Goal: Information Seeking & Learning: Learn about a topic

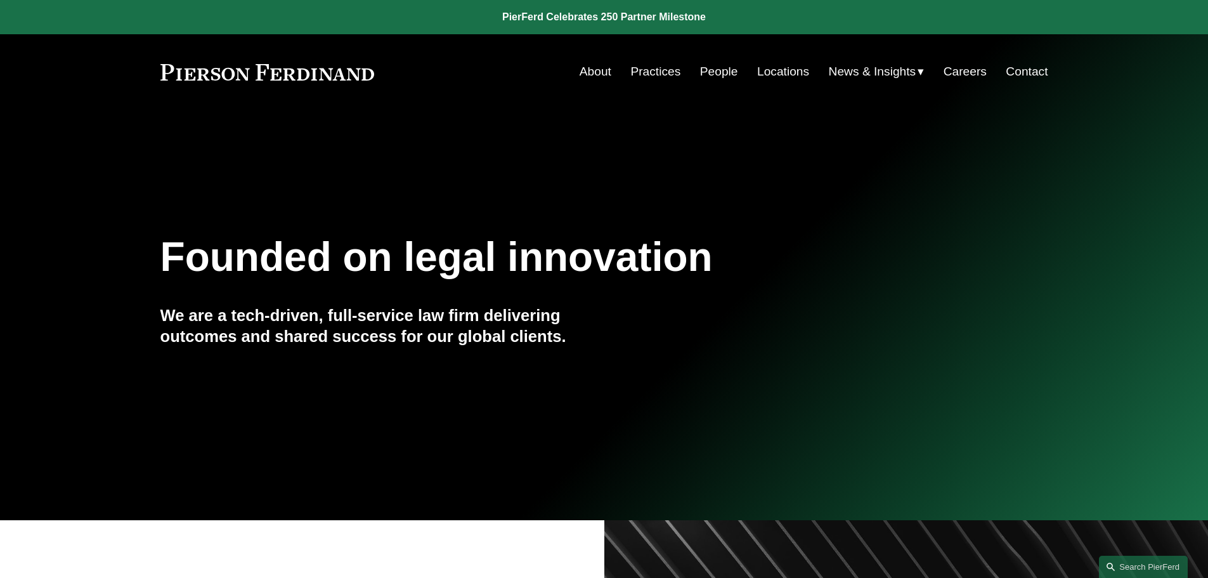
click at [718, 73] on link "People" at bounding box center [719, 72] width 38 height 24
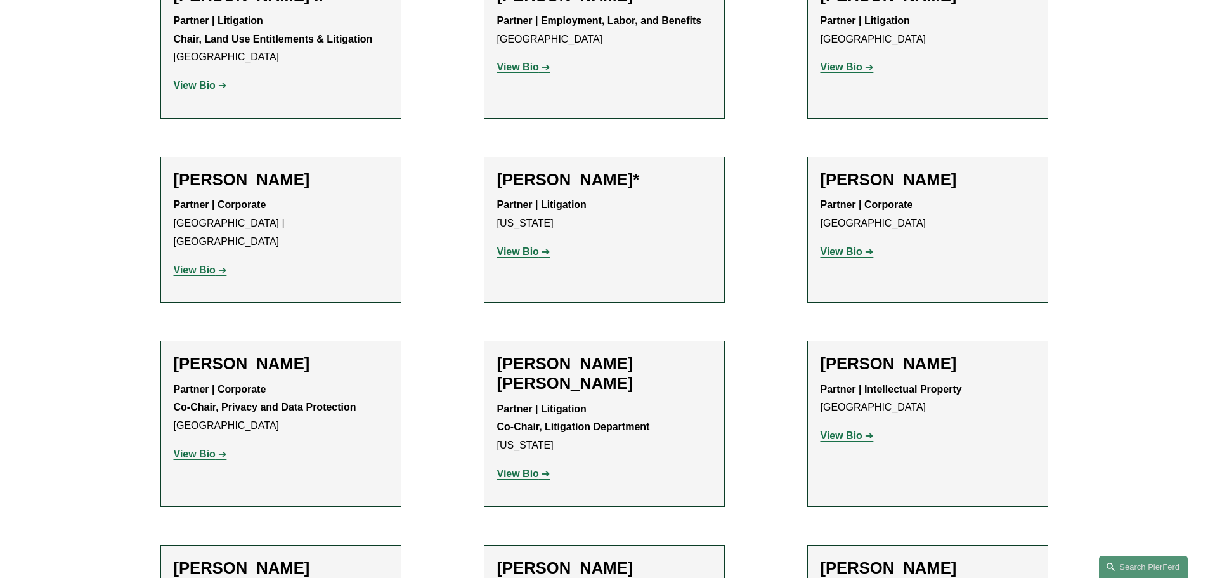
scroll to position [1713, 0]
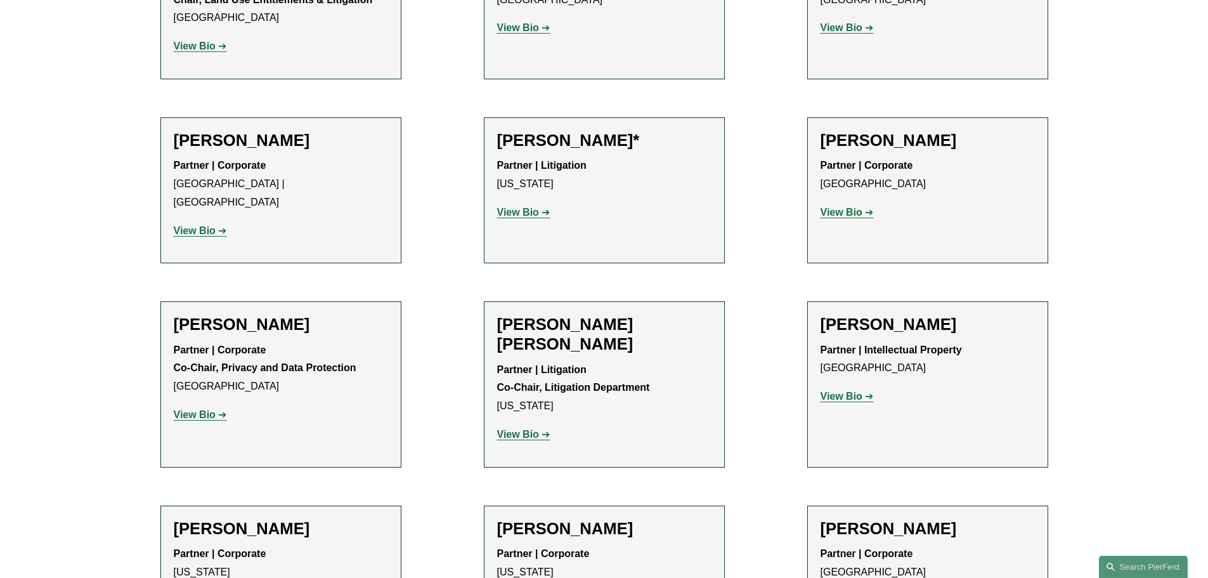
click at [526, 207] on strong "View Bio" at bounding box center [518, 212] width 42 height 11
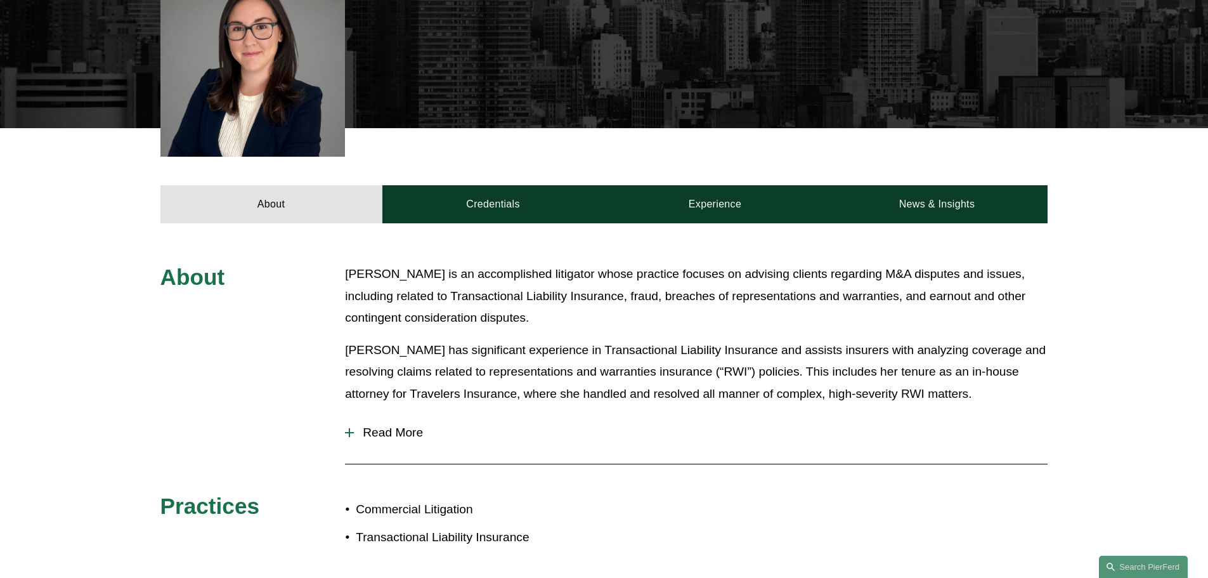
scroll to position [444, 0]
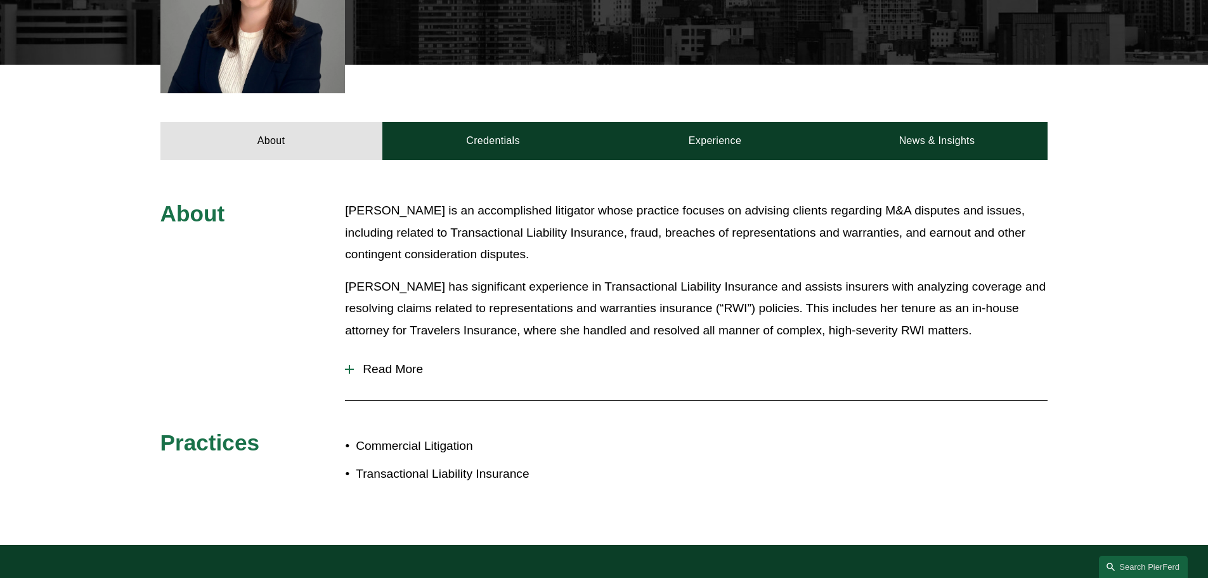
click at [348, 369] on div at bounding box center [349, 369] width 9 height 1
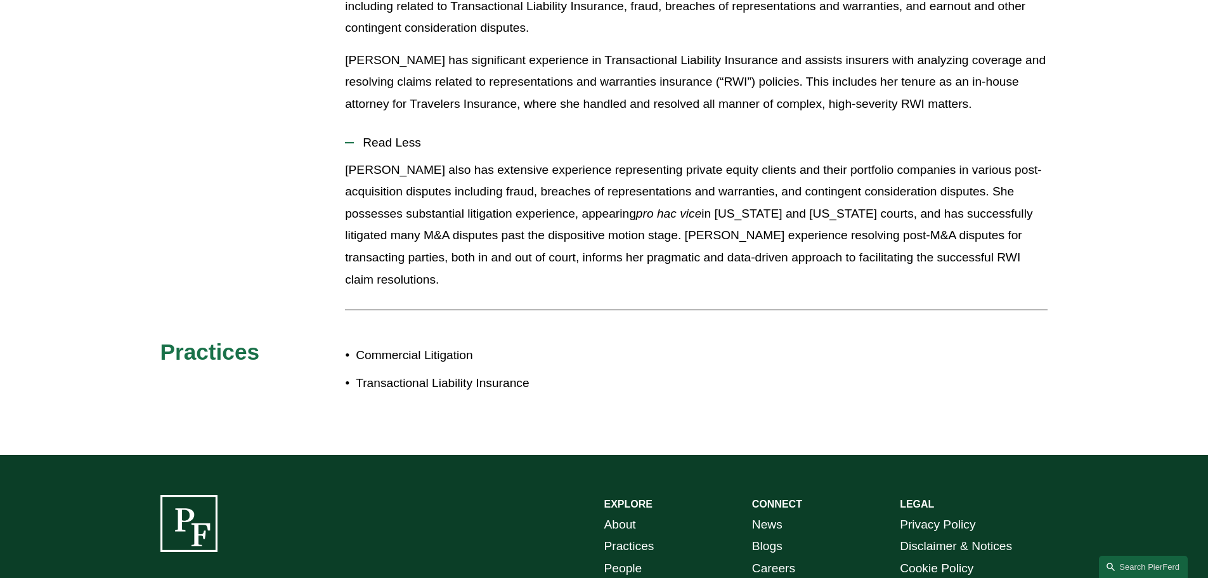
scroll to position [436, 0]
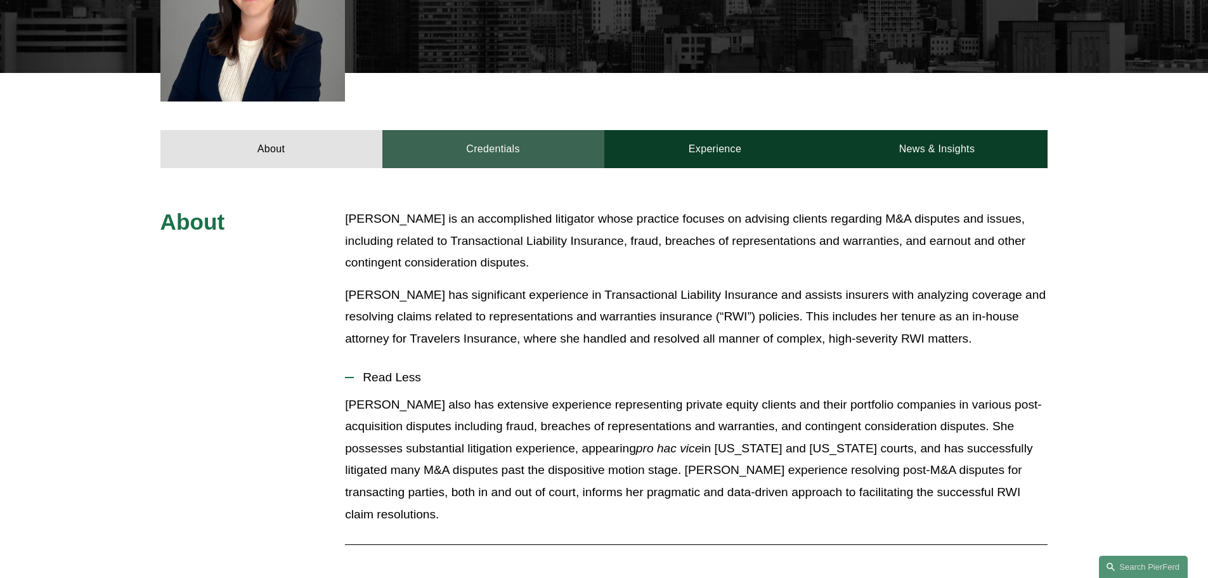
click at [502, 144] on link "Credentials" at bounding box center [493, 149] width 222 height 38
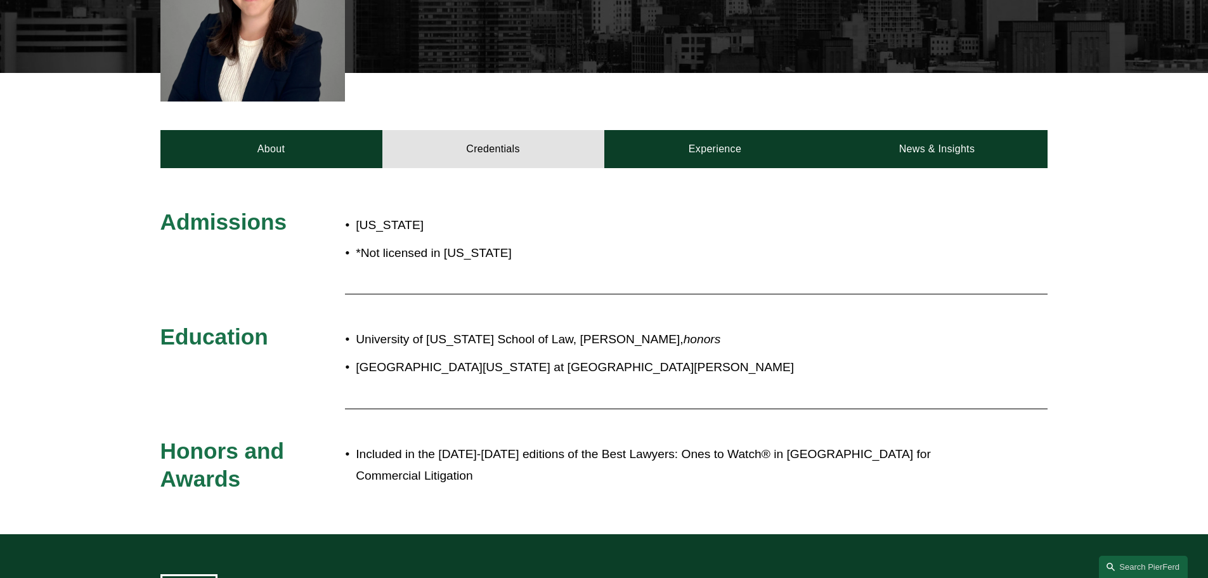
scroll to position [372, 0]
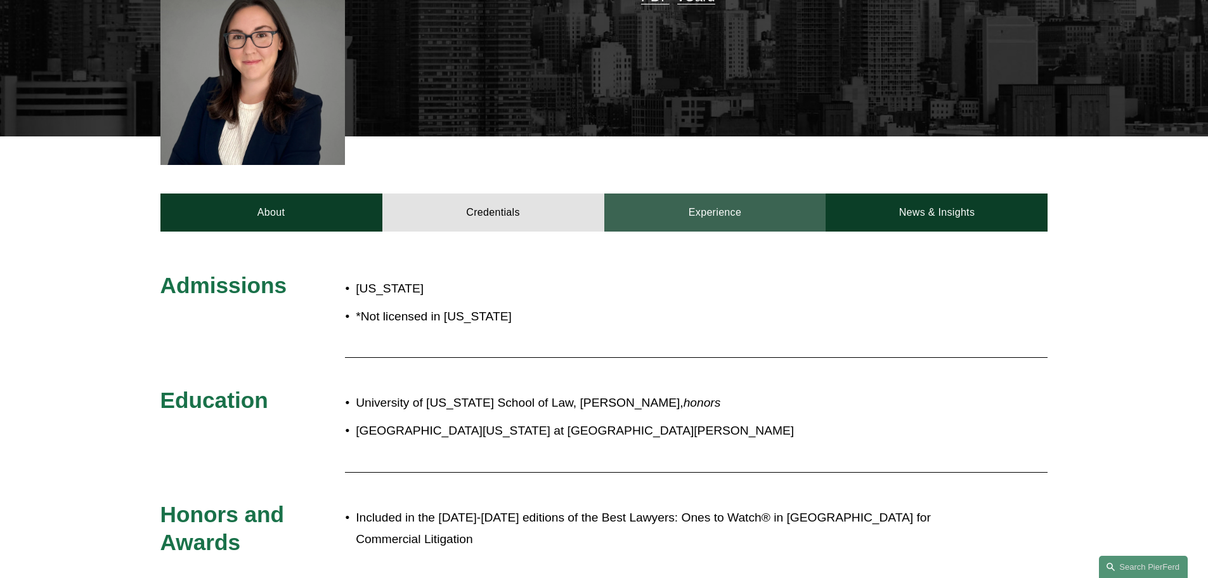
click at [699, 206] on link "Experience" at bounding box center [715, 212] width 222 height 38
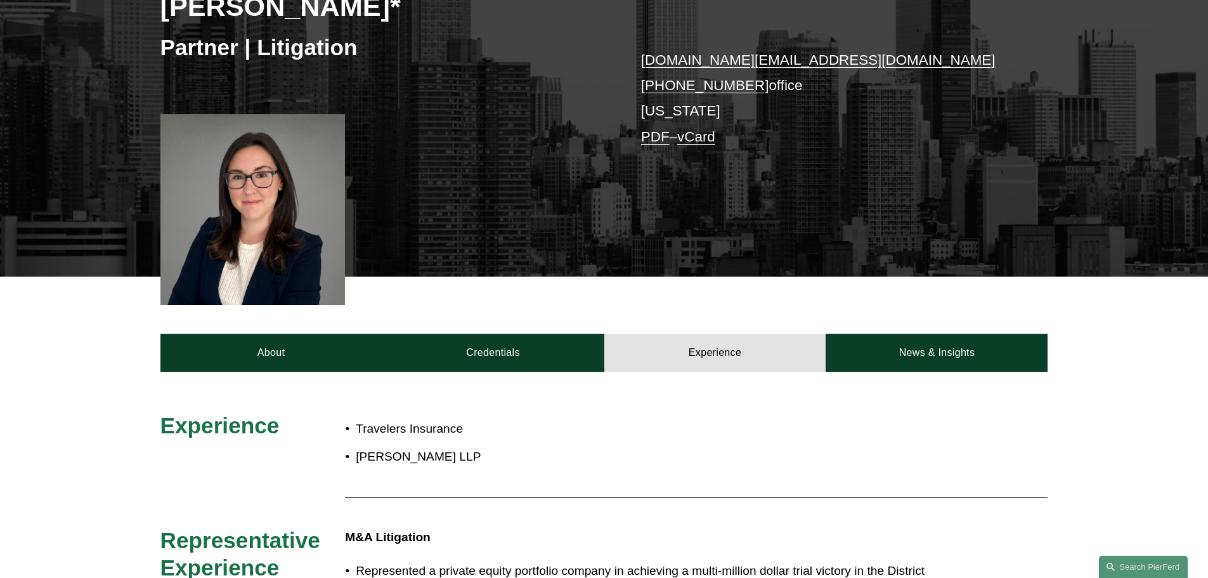
scroll to position [254, 0]
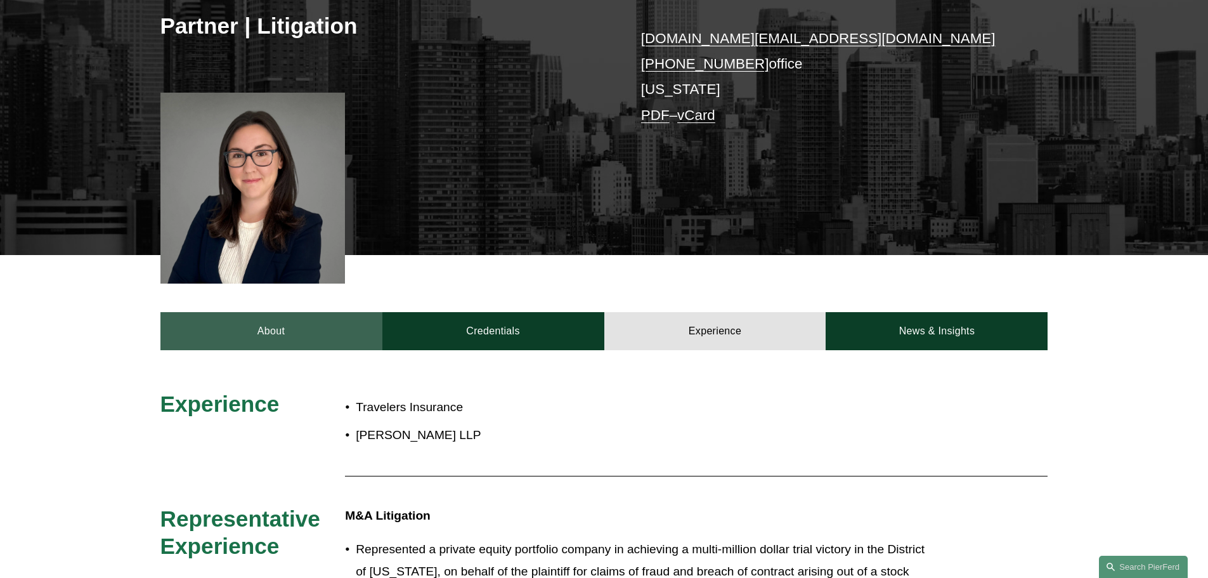
click at [306, 334] on link "About" at bounding box center [271, 331] width 222 height 38
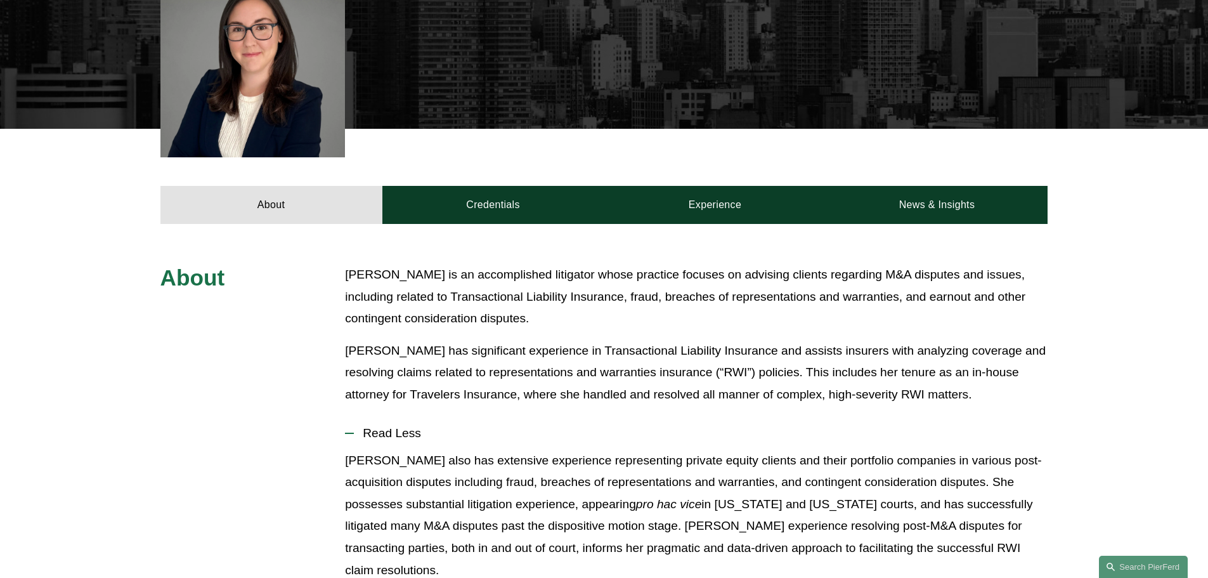
scroll to position [381, 0]
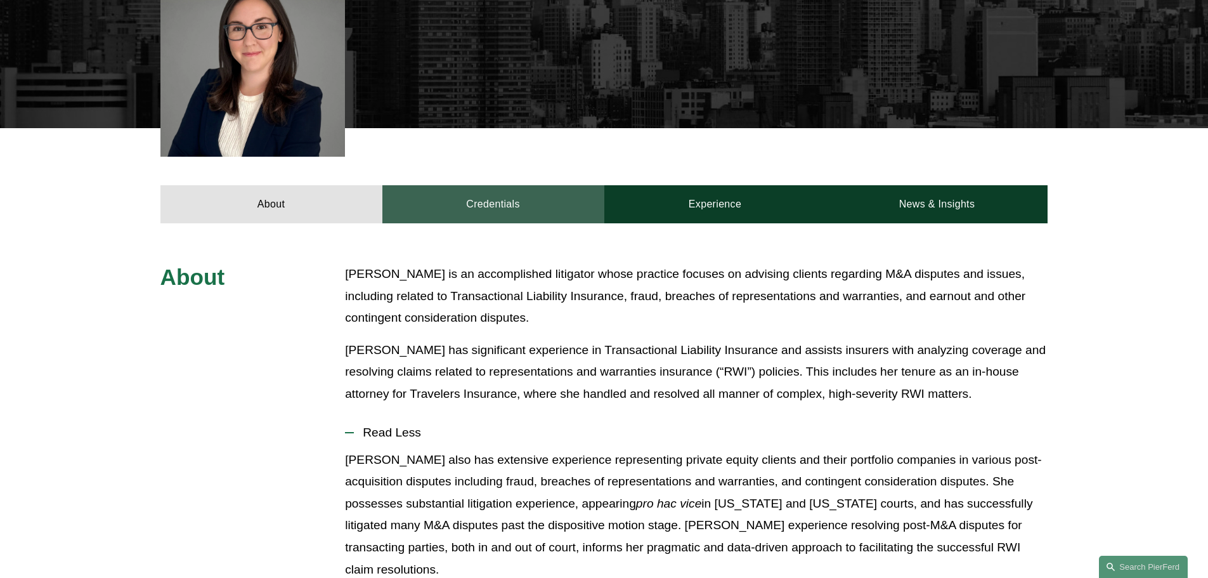
click at [504, 207] on link "Credentials" at bounding box center [493, 204] width 222 height 38
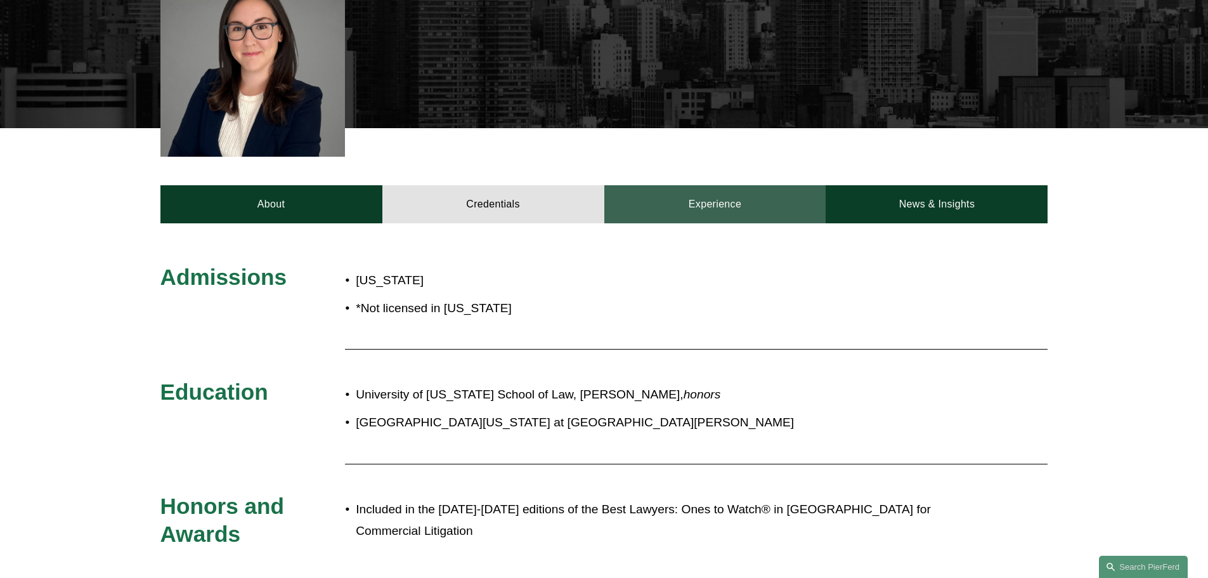
click at [696, 199] on link "Experience" at bounding box center [715, 204] width 222 height 38
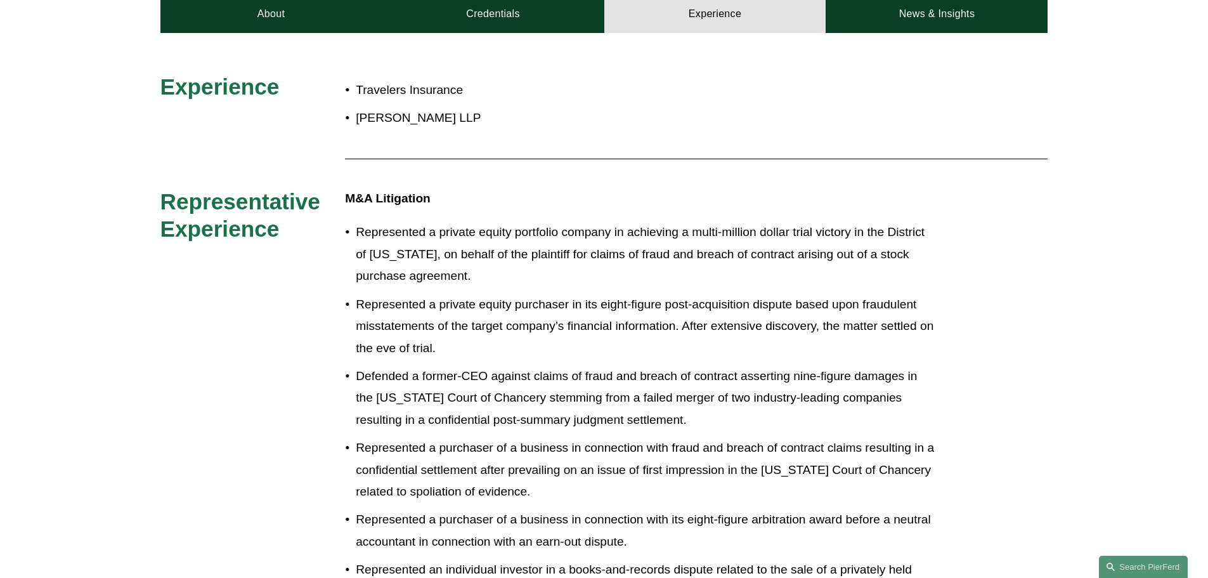
scroll to position [190, 0]
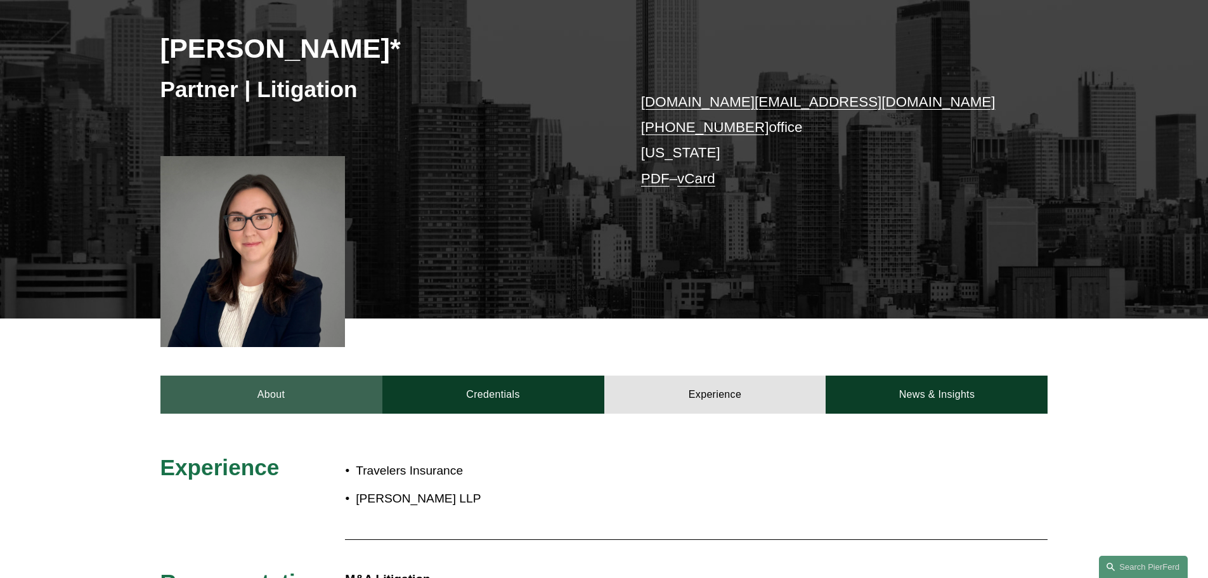
click at [286, 396] on link "About" at bounding box center [271, 395] width 222 height 38
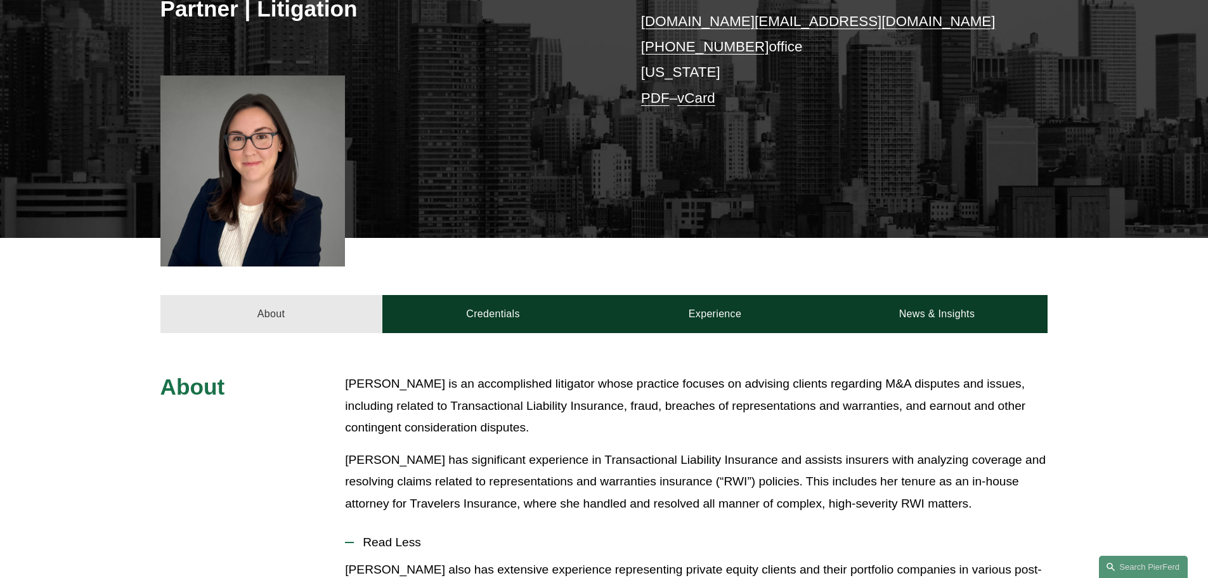
scroll to position [127, 0]
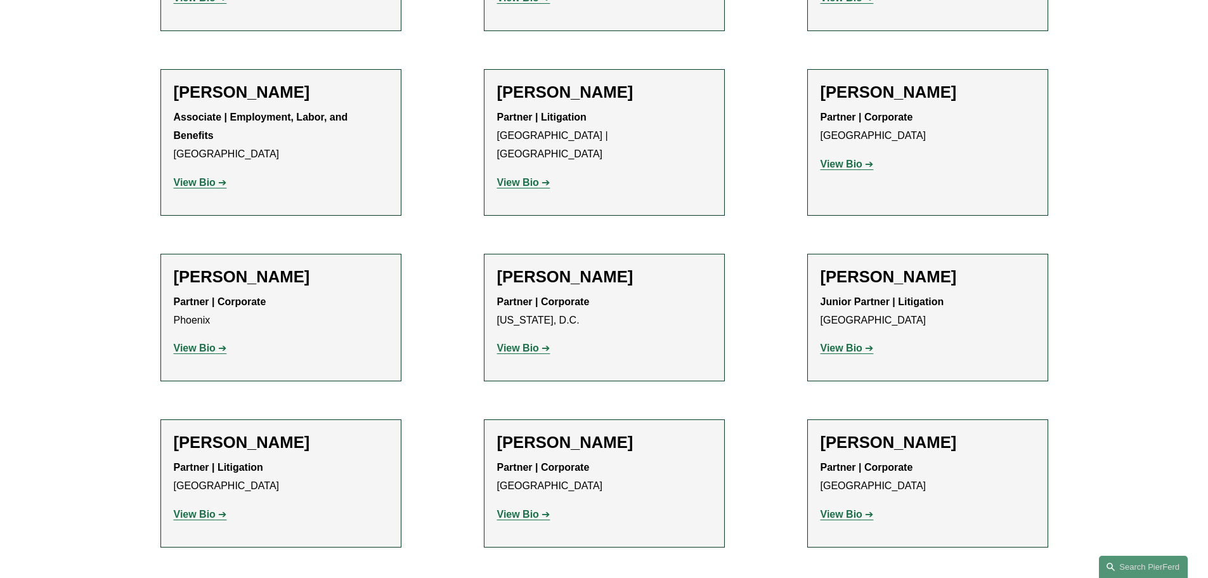
scroll to position [5709, 0]
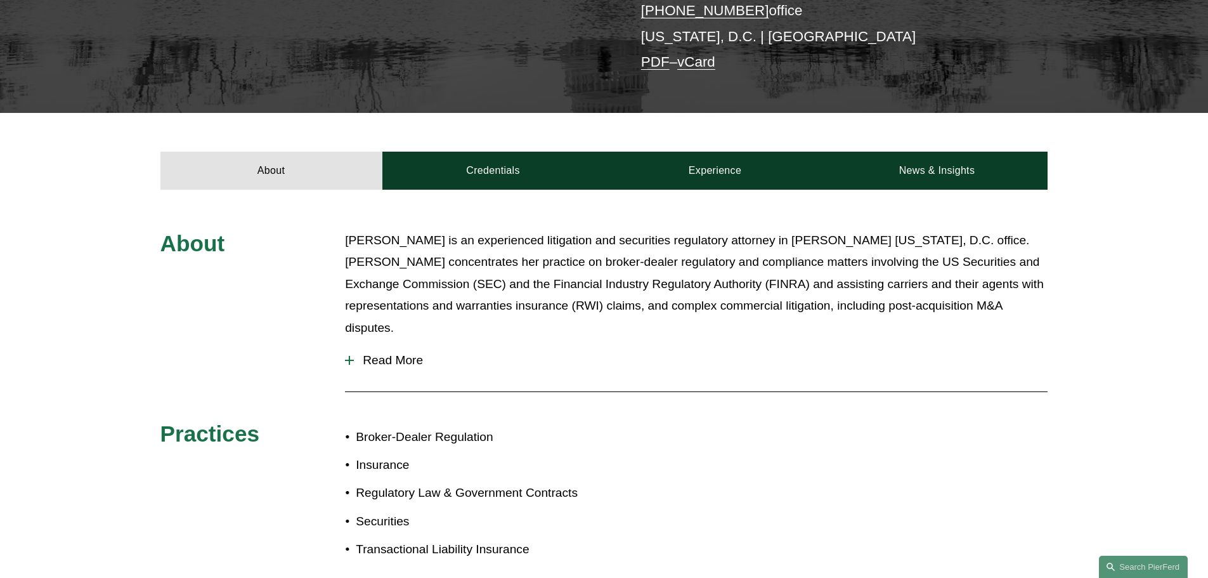
scroll to position [444, 0]
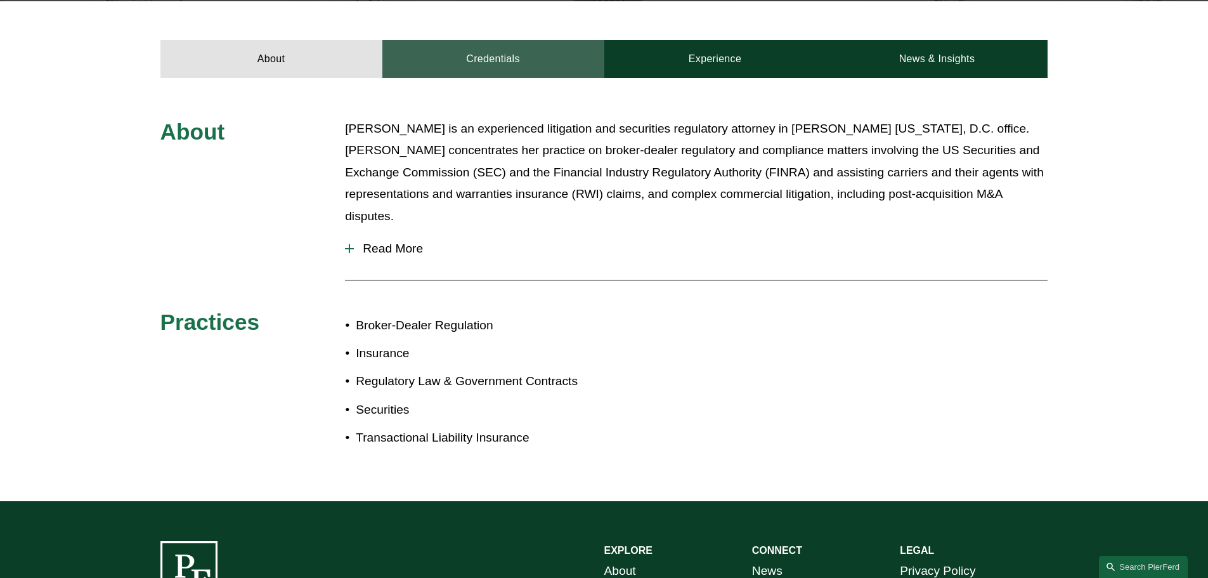
click at [483, 54] on link "Credentials" at bounding box center [493, 59] width 222 height 38
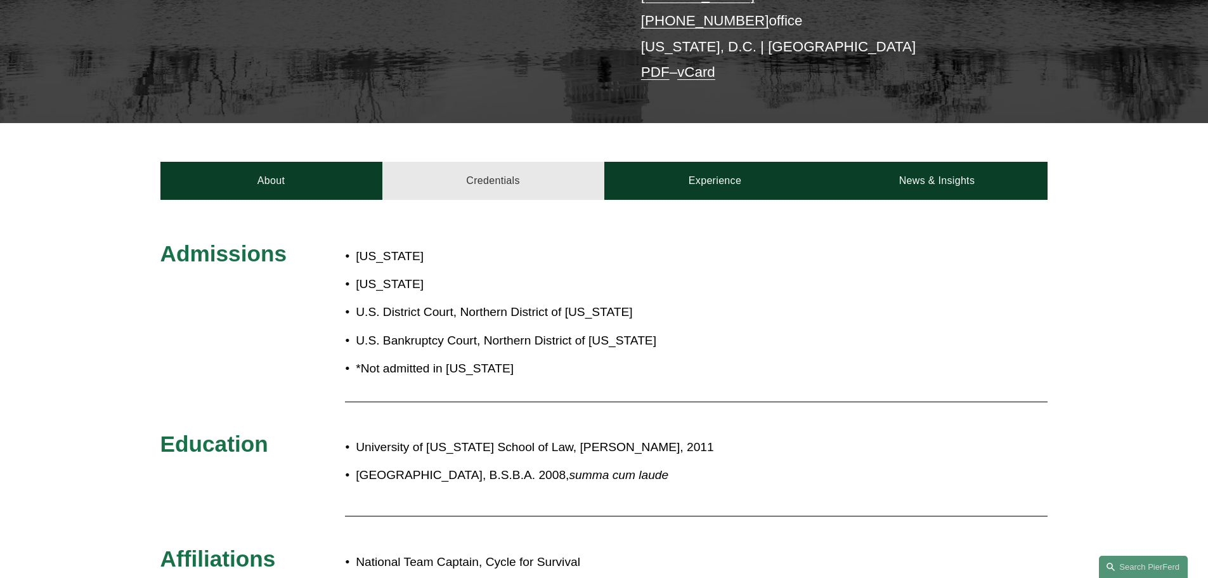
scroll to position [317, 0]
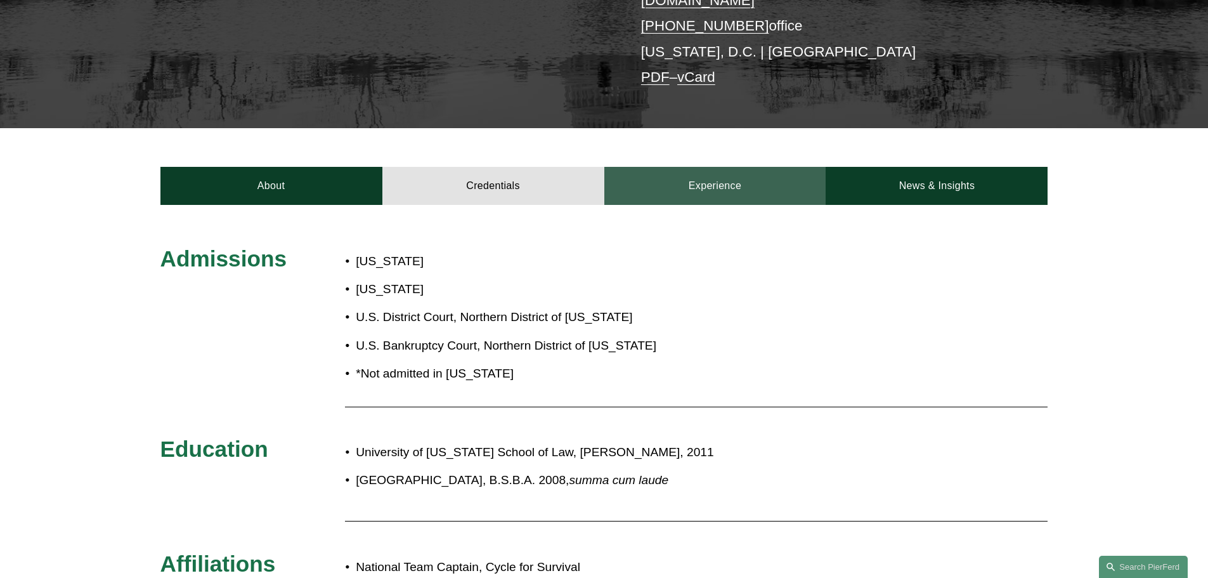
click at [709, 170] on link "Experience" at bounding box center [715, 186] width 222 height 38
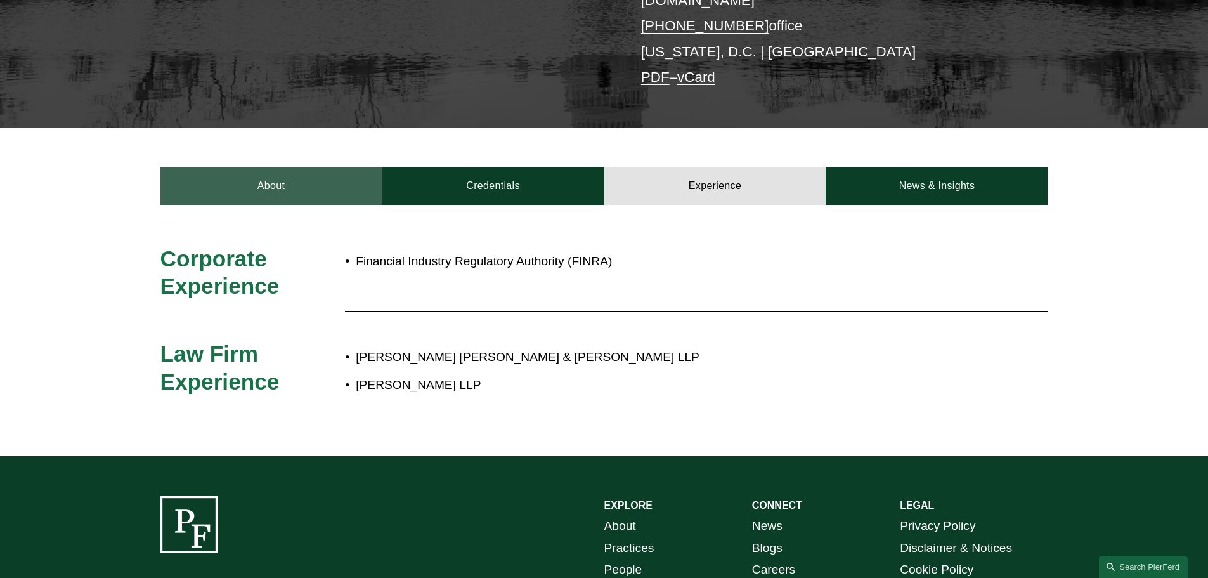
click at [263, 174] on link "About" at bounding box center [271, 186] width 222 height 38
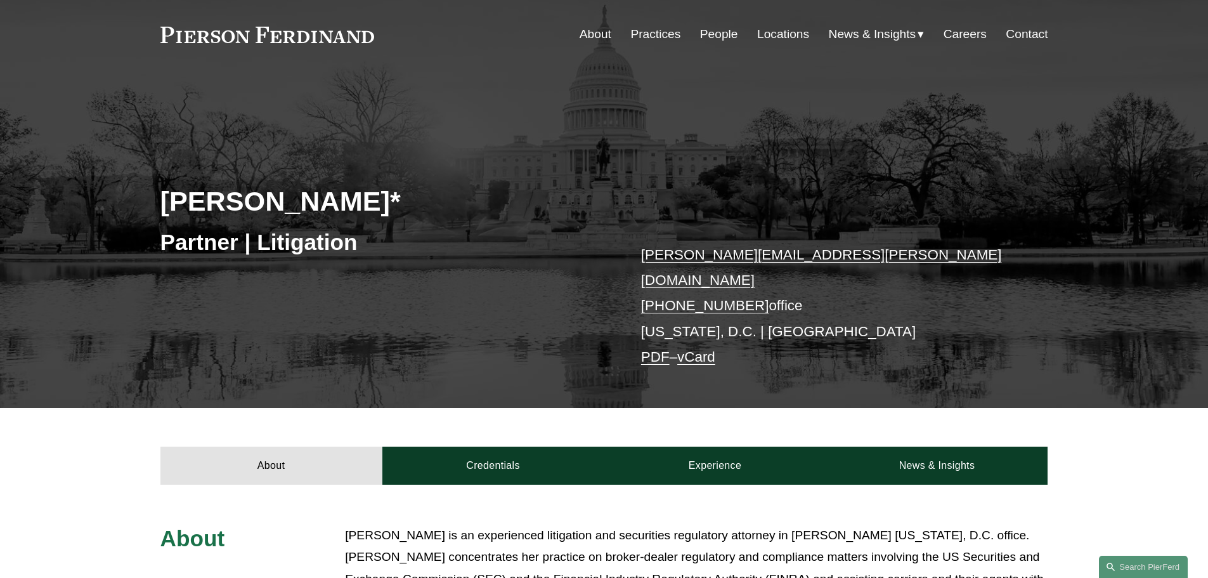
scroll to position [0, 0]
